Goal: Register for event/course: Sign up to attend an event or enroll in a course

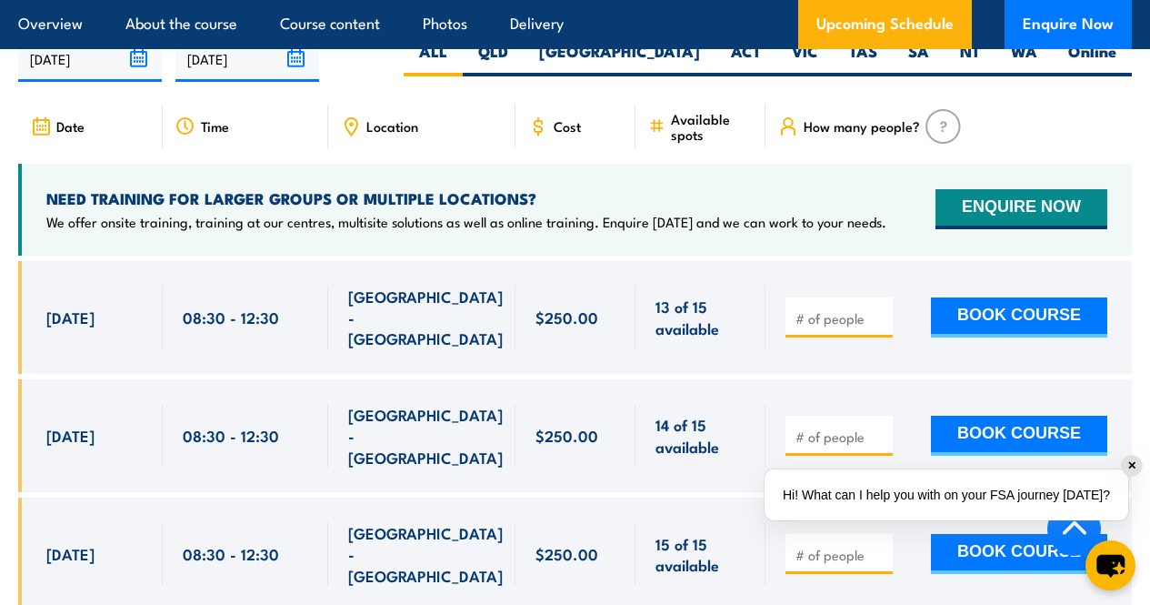
scroll to position [2681, 0]
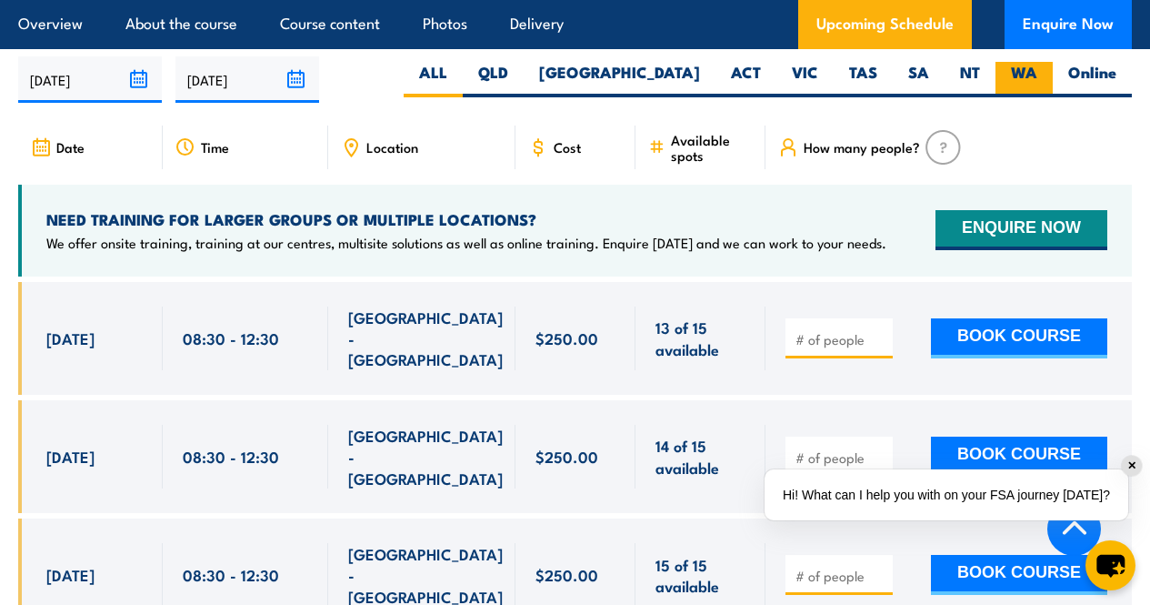
click at [1009, 97] on label "WA" at bounding box center [1024, 79] width 57 height 35
click at [1038, 74] on input "WA" at bounding box center [1044, 68] width 12 height 12
radio input "true"
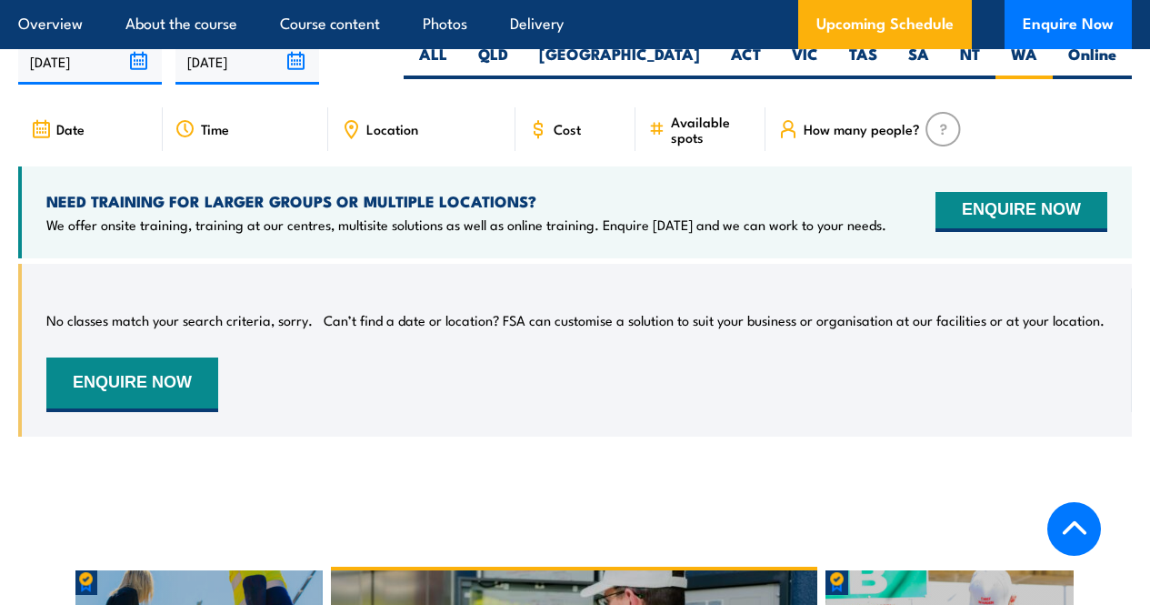
scroll to position [2703, 0]
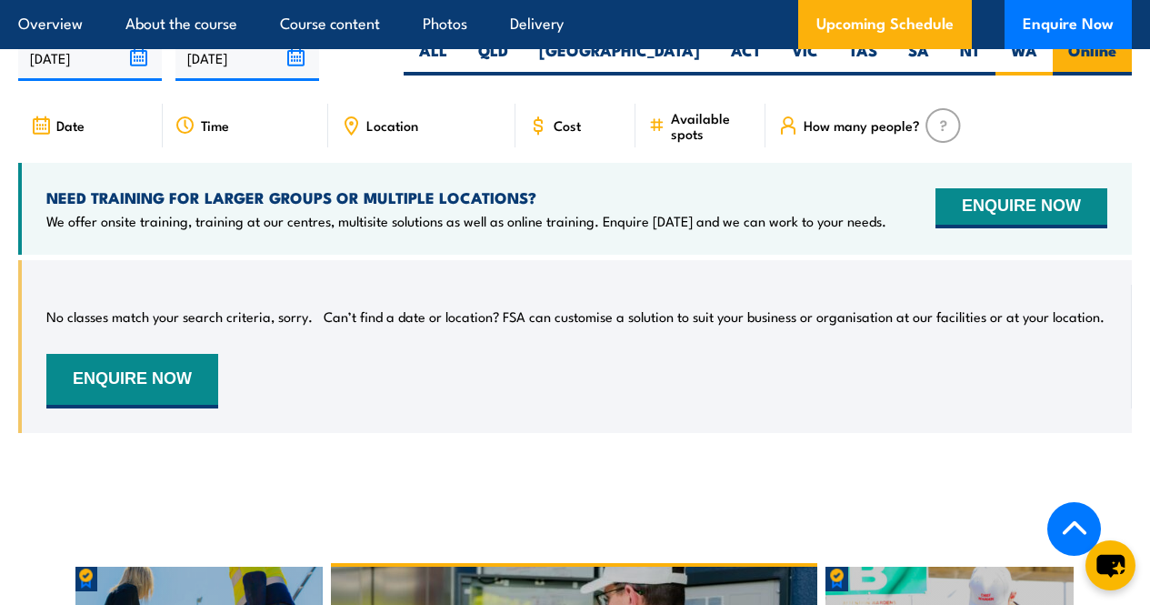
click at [1079, 66] on label "Online" at bounding box center [1092, 57] width 79 height 35
click at [1117, 52] on input "Online" at bounding box center [1123, 46] width 12 height 12
radio input "true"
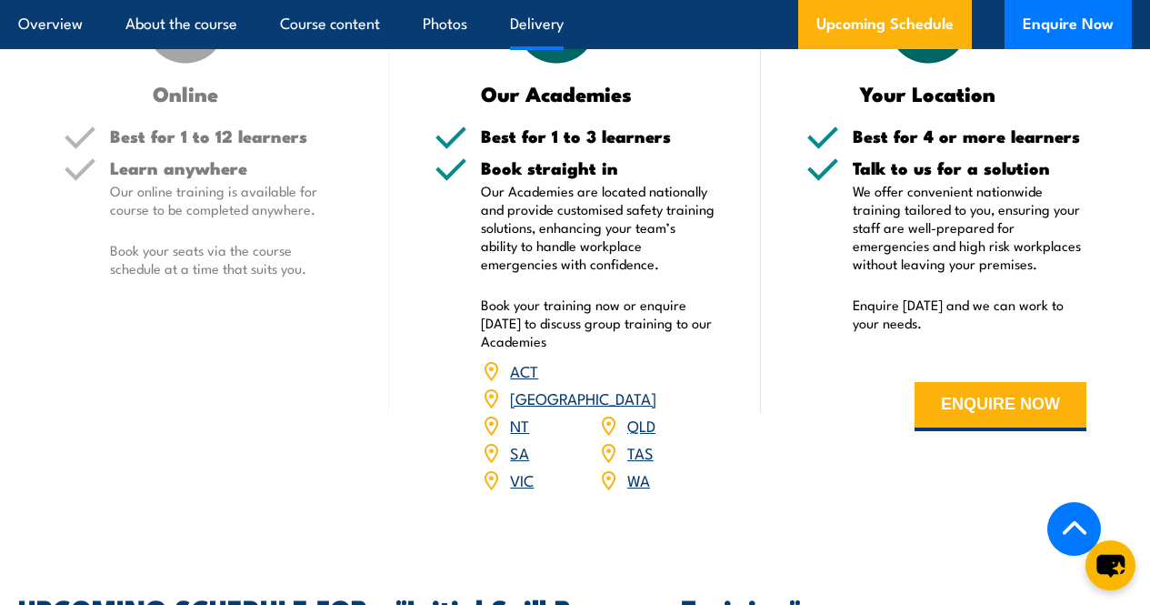
scroll to position [2364, 0]
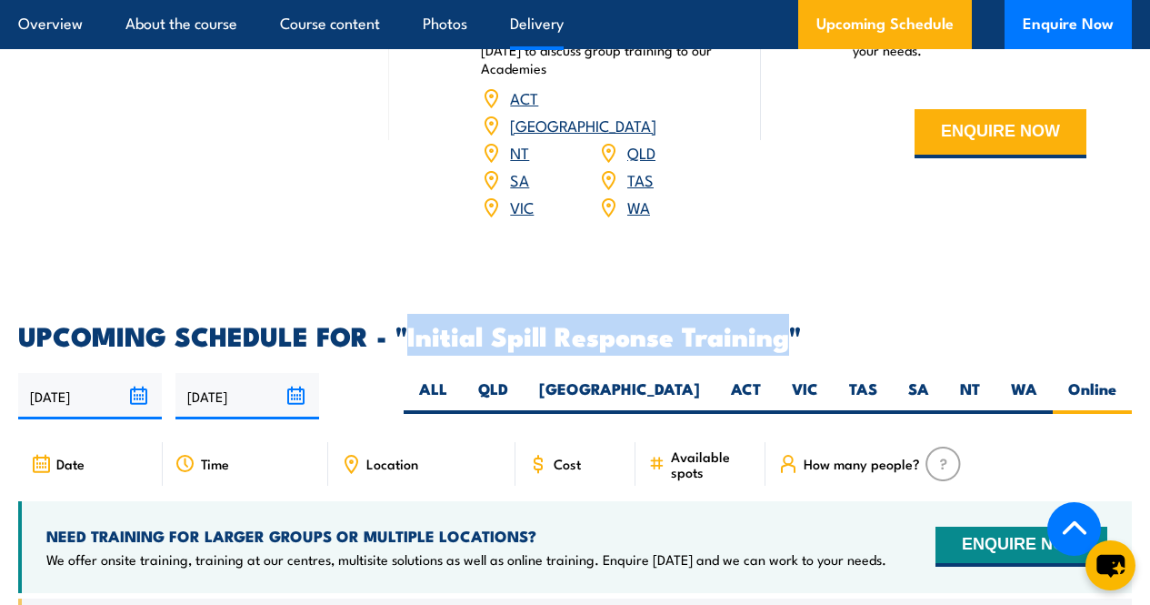
drag, startPoint x: 408, startPoint y: 355, endPoint x: 787, endPoint y: 356, distance: 378.3
click at [787, 346] on h2 "UPCOMING SCHEDULE FOR - "Initial Spill Response Training"" at bounding box center [575, 335] width 1114 height 24
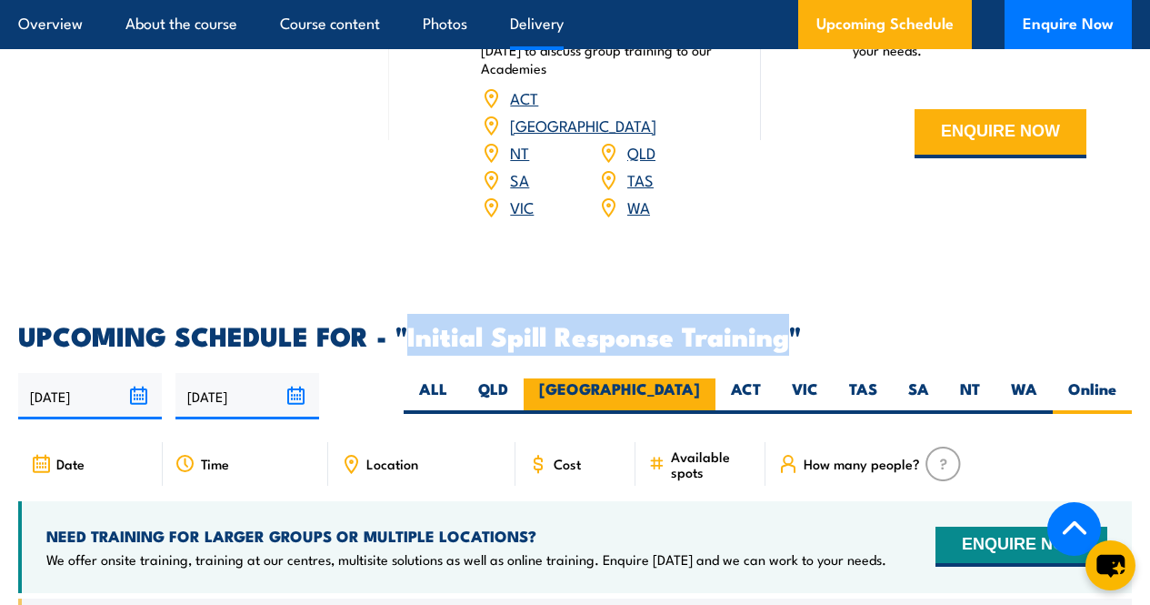
copy h2 "Initial Spill Response Training"
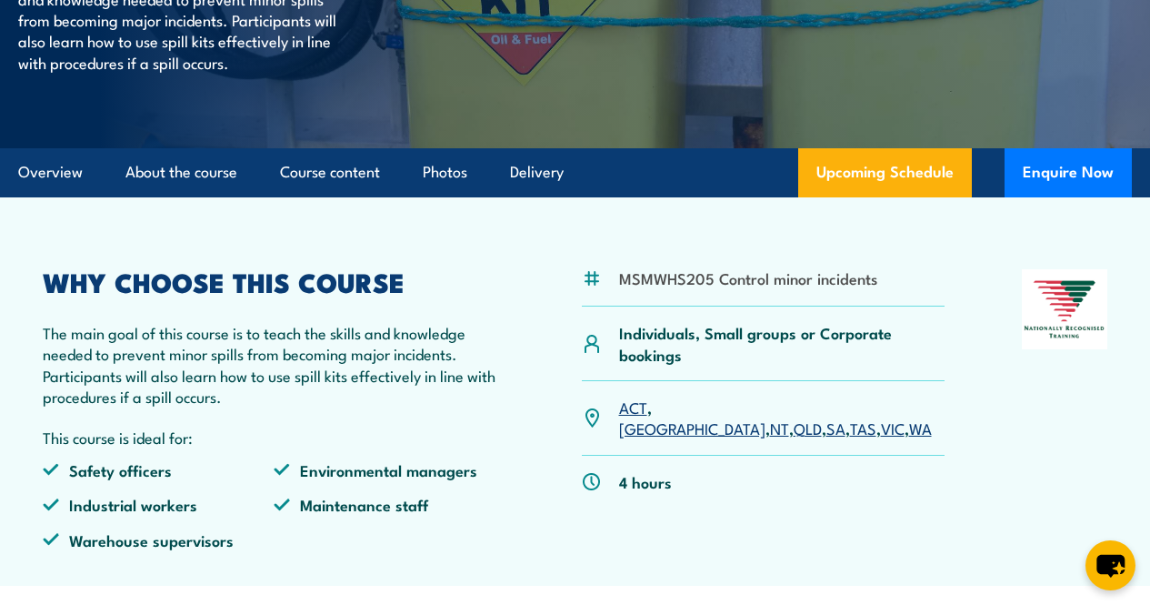
scroll to position [455, 0]
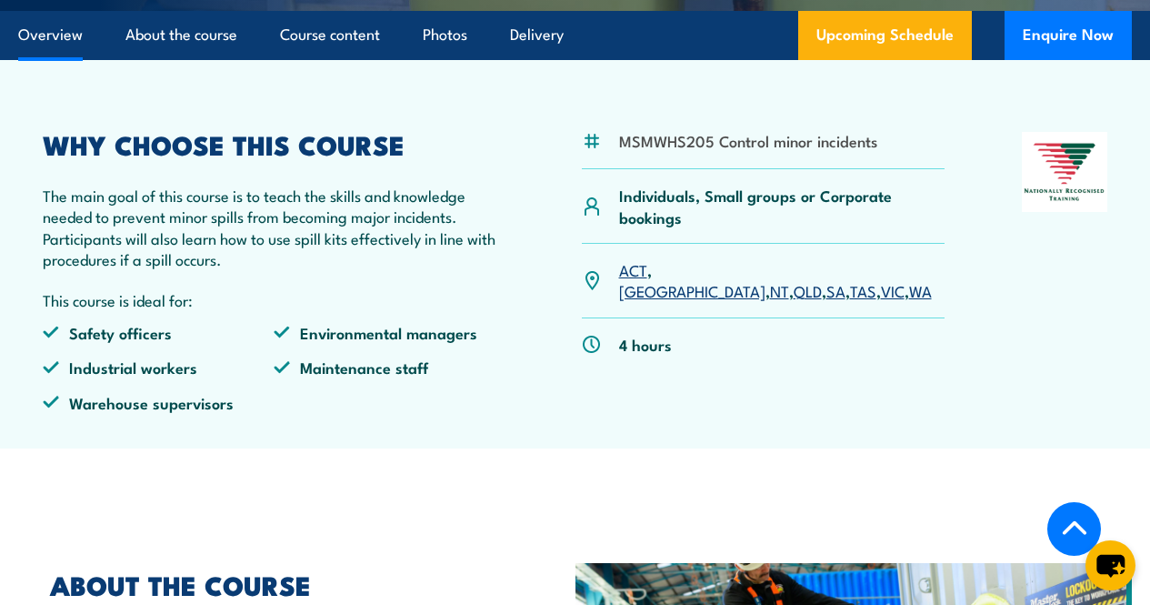
click at [623, 151] on li "MSMWHS205 Control minor incidents" at bounding box center [748, 140] width 258 height 21
drag, startPoint x: 617, startPoint y: 179, endPoint x: 877, endPoint y: 179, distance: 261.0
click at [877, 169] on div "MSMWHS205 Control minor incidents" at bounding box center [764, 150] width 364 height 37
copy li "MSMWHS205 Control minor incidents"
